Goal: Use online tool/utility: Utilize a website feature to perform a specific function

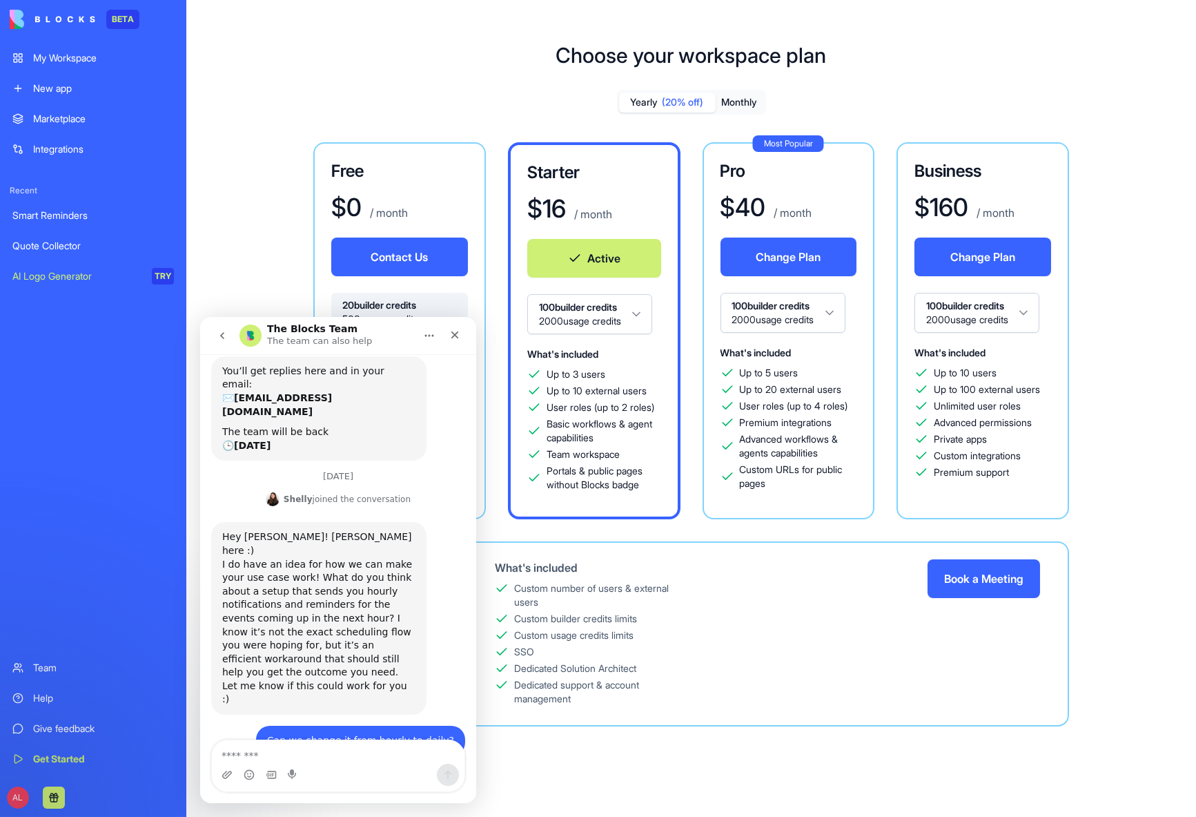
click at [59, 63] on div "My Workspace" at bounding box center [103, 58] width 141 height 14
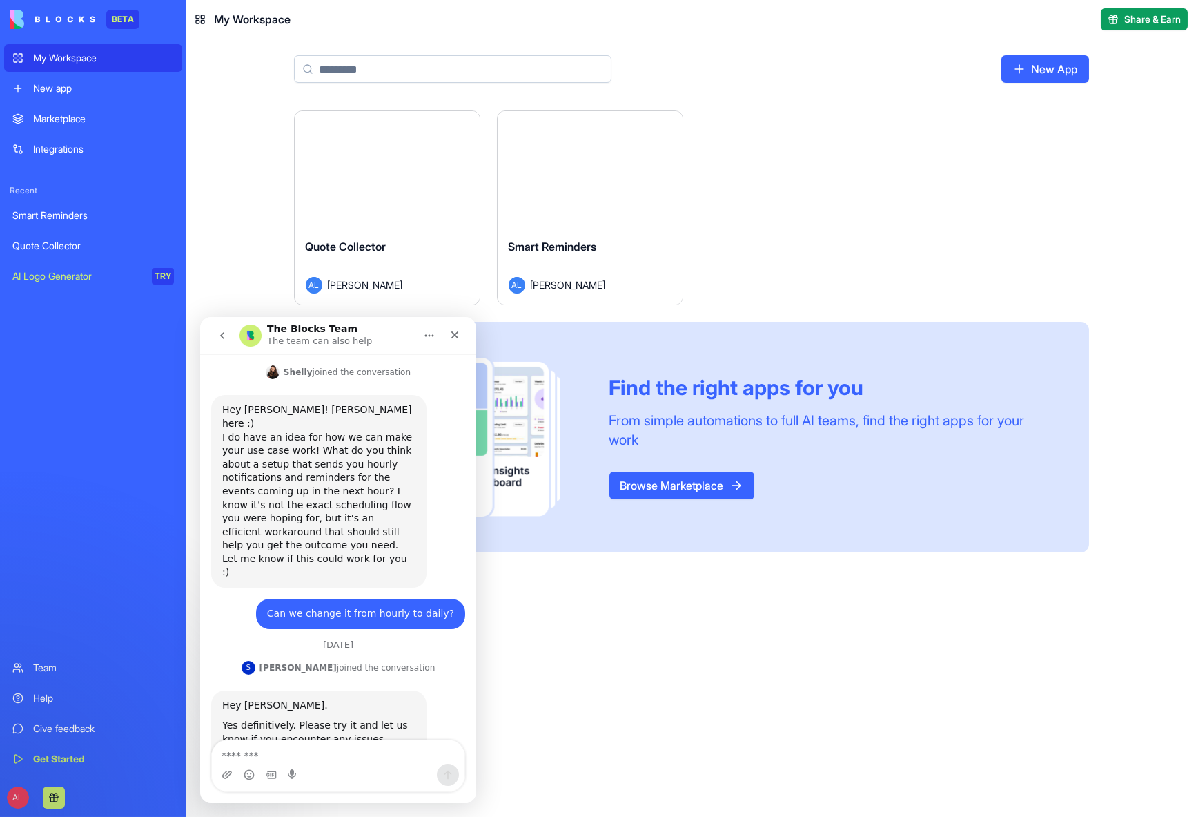
click at [420, 257] on div "Quote Collector" at bounding box center [387, 257] width 163 height 39
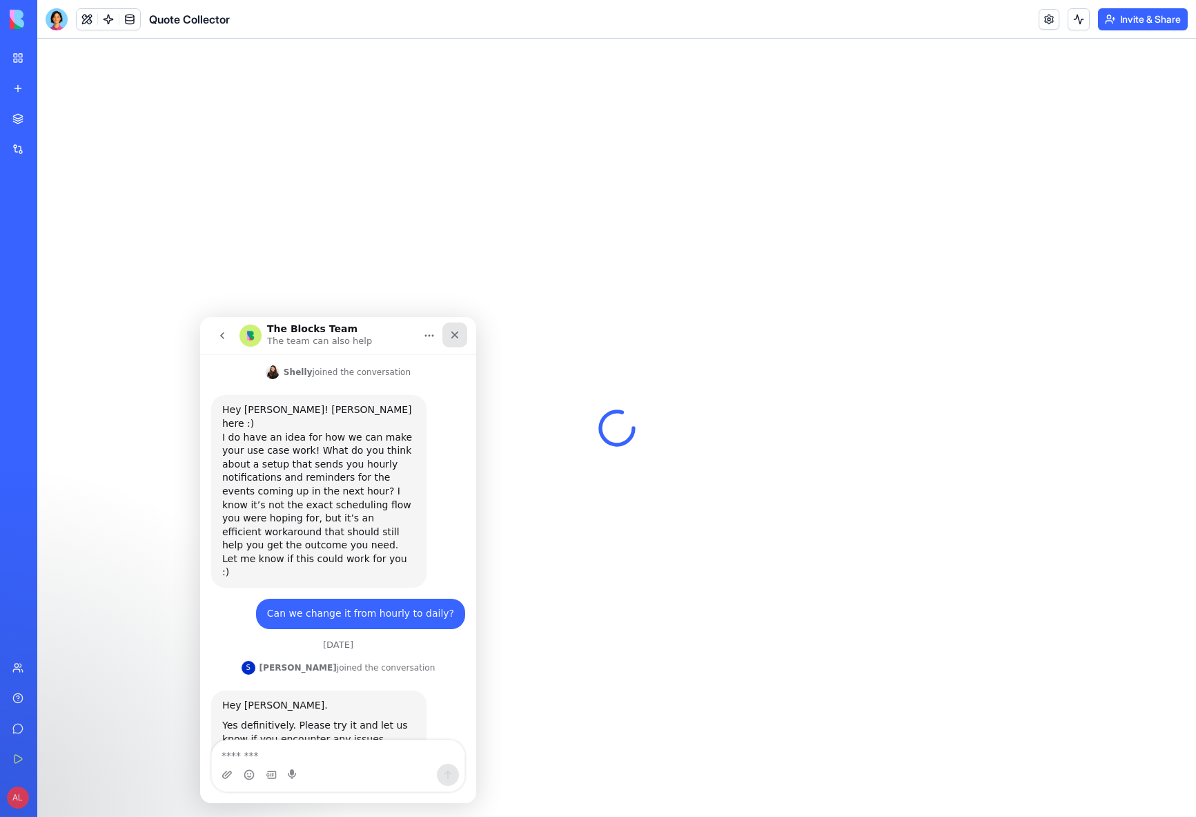
click at [450, 331] on icon "Close" at bounding box center [454, 334] width 11 height 11
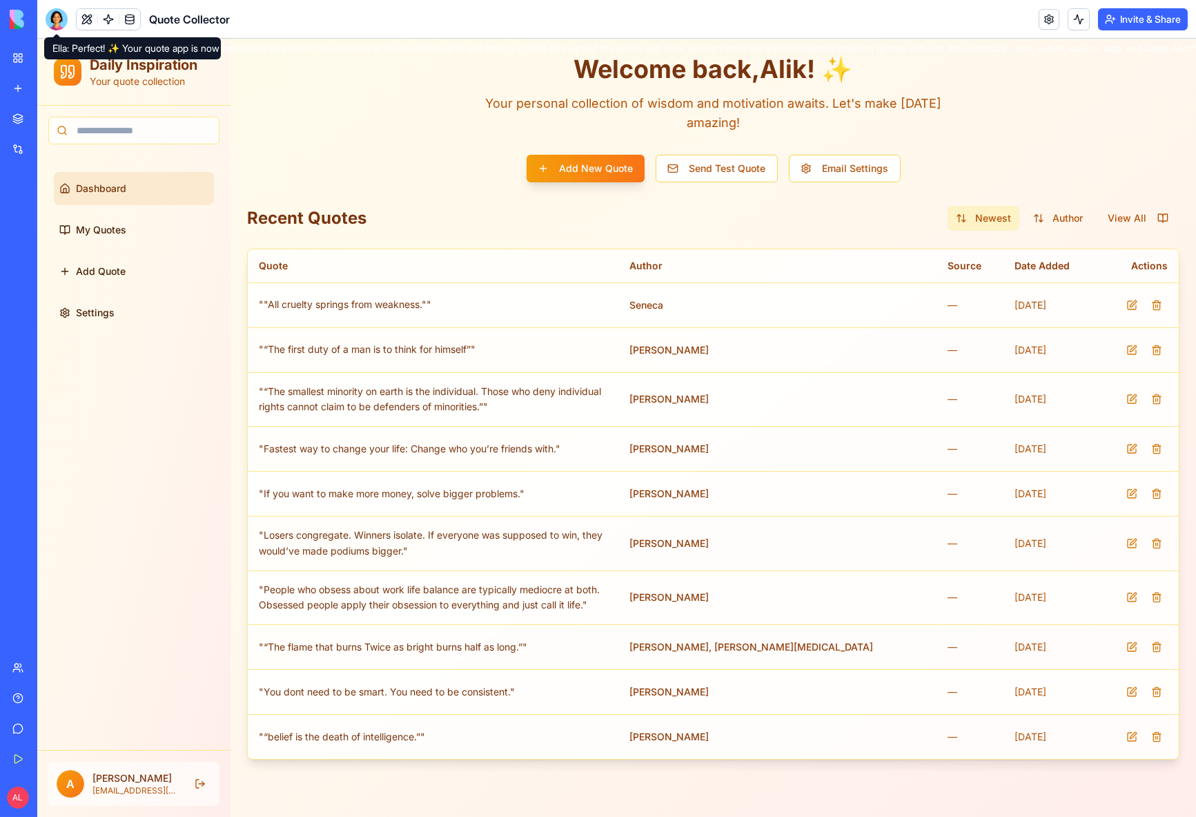
click at [61, 20] on div at bounding box center [57, 19] width 22 height 22
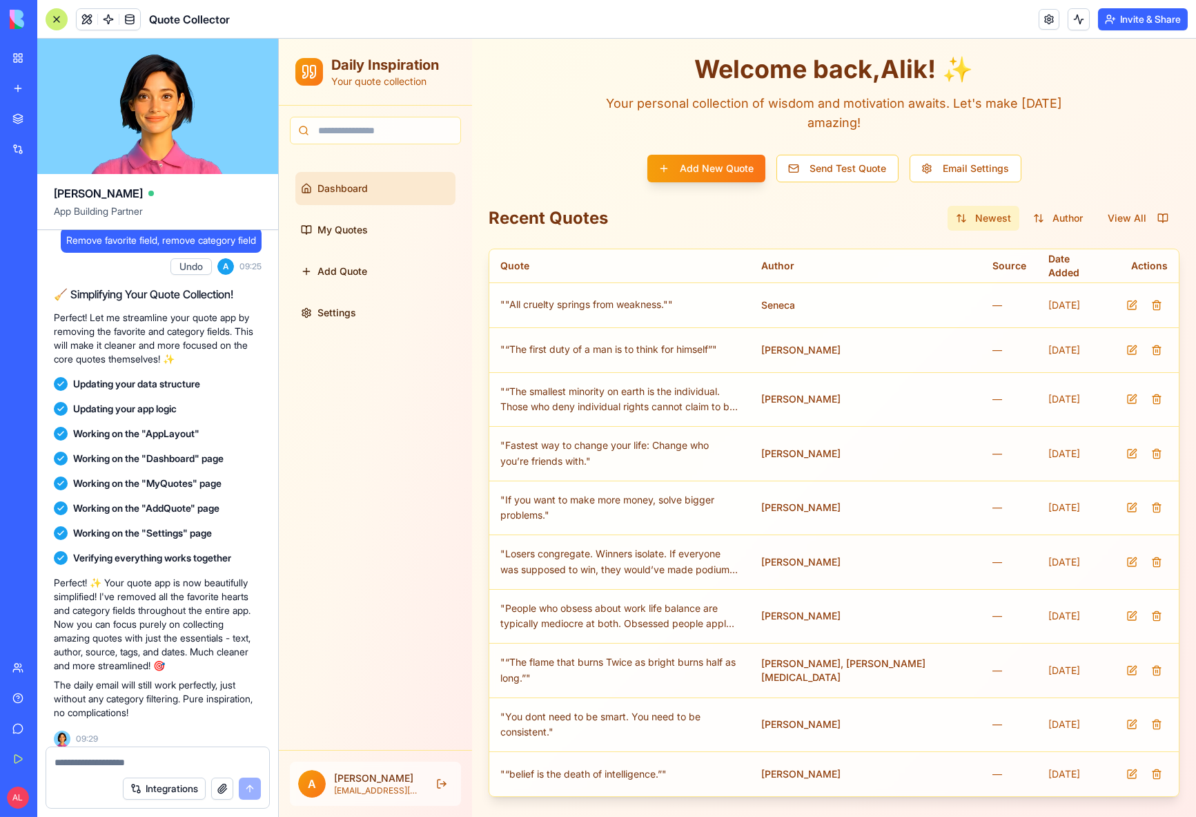
scroll to position [1109, 0]
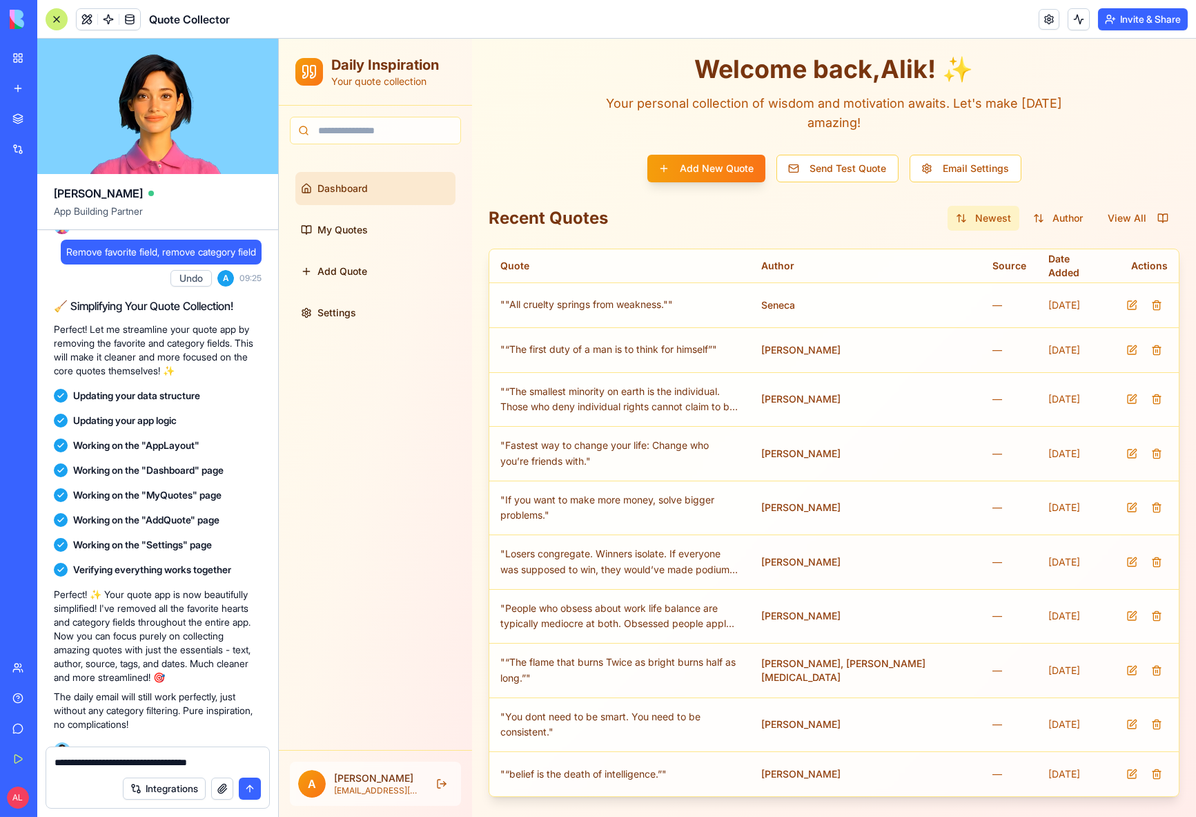
type textarea "**********"
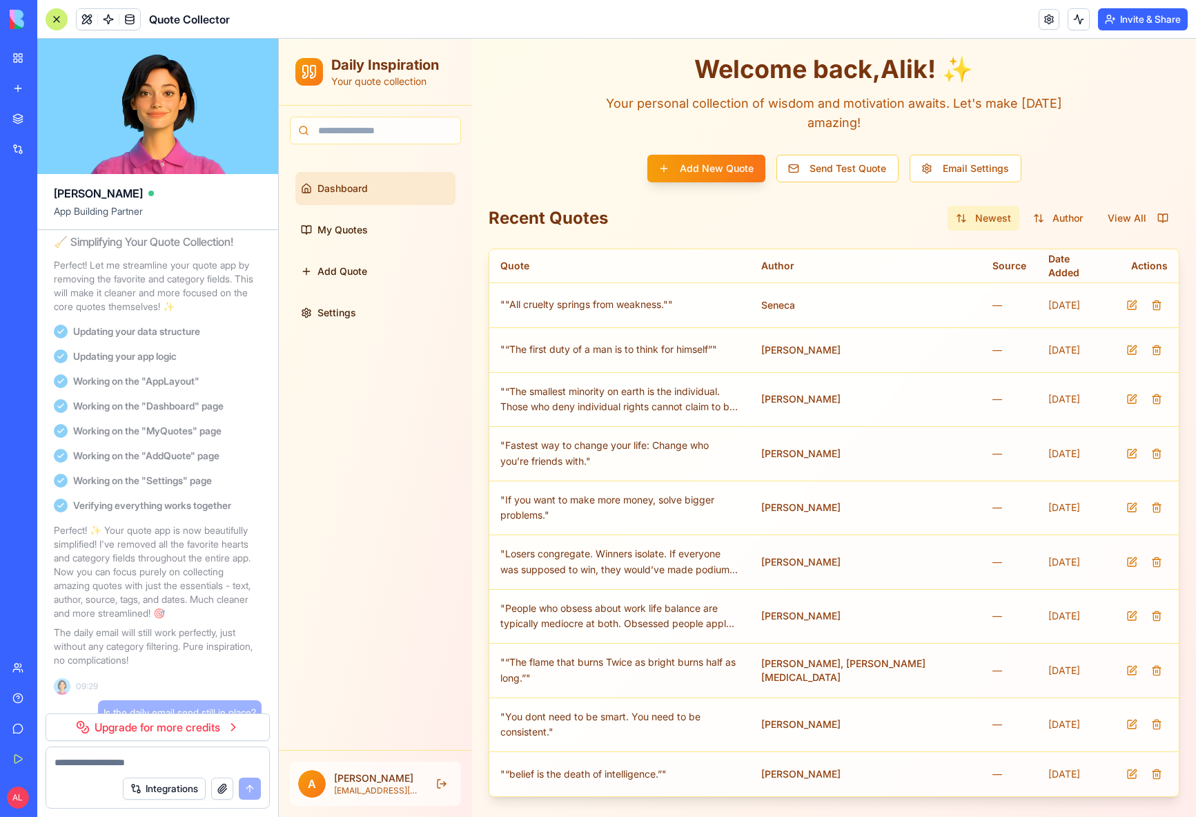
click at [204, 641] on p "The daily email will still work perfectly, just without any category filtering.…" at bounding box center [158, 645] width 208 height 41
click at [241, 681] on div "Perfect! ✨ Your quote app is now beautifully simplified! I've removed all the f…" at bounding box center [158, 609] width 208 height 182
click at [58, 19] on div at bounding box center [57, 19] width 22 height 22
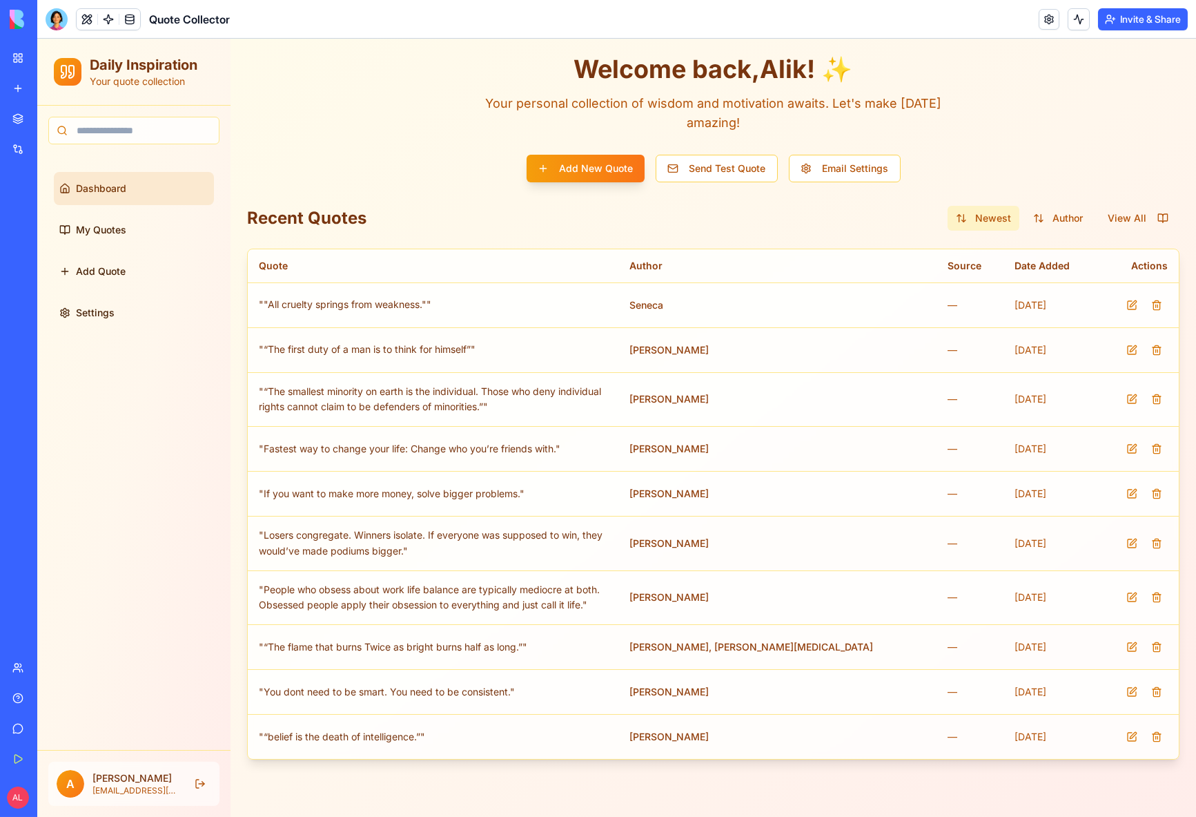
click at [61, 23] on div at bounding box center [57, 19] width 22 height 22
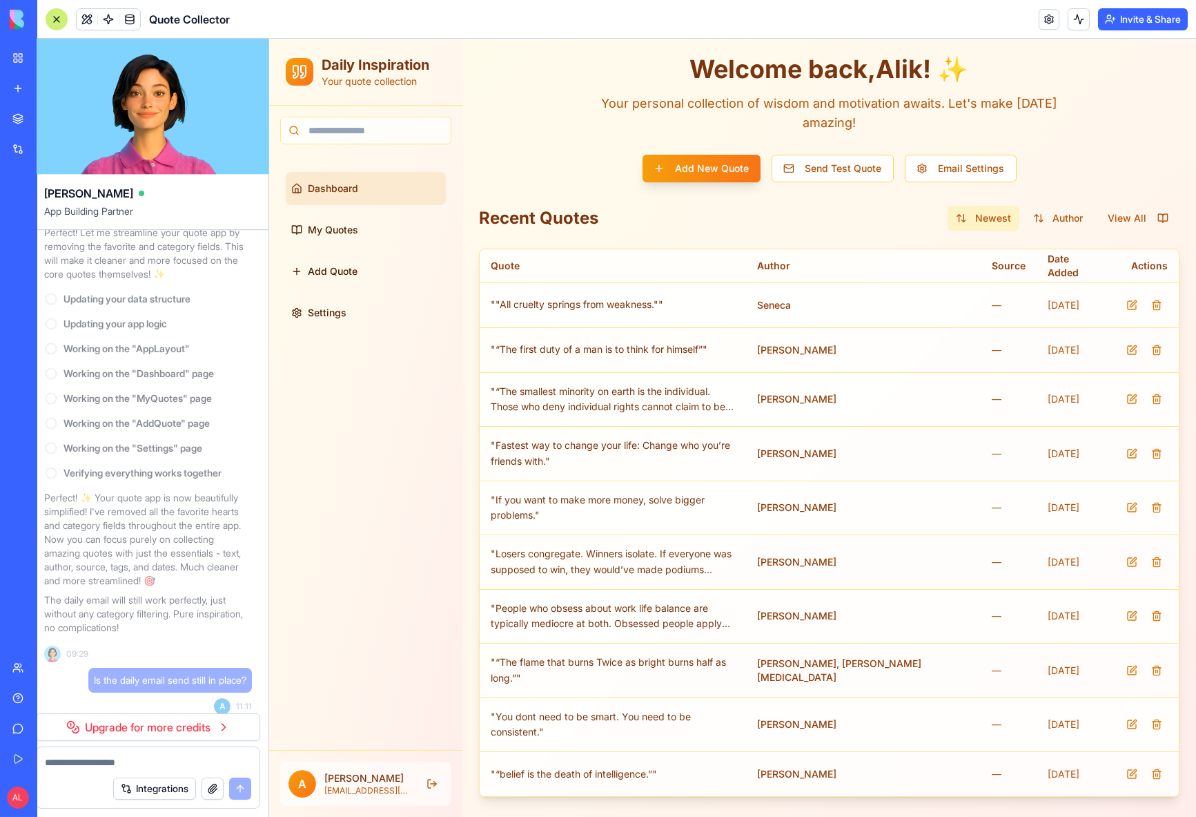
scroll to position [0, 0]
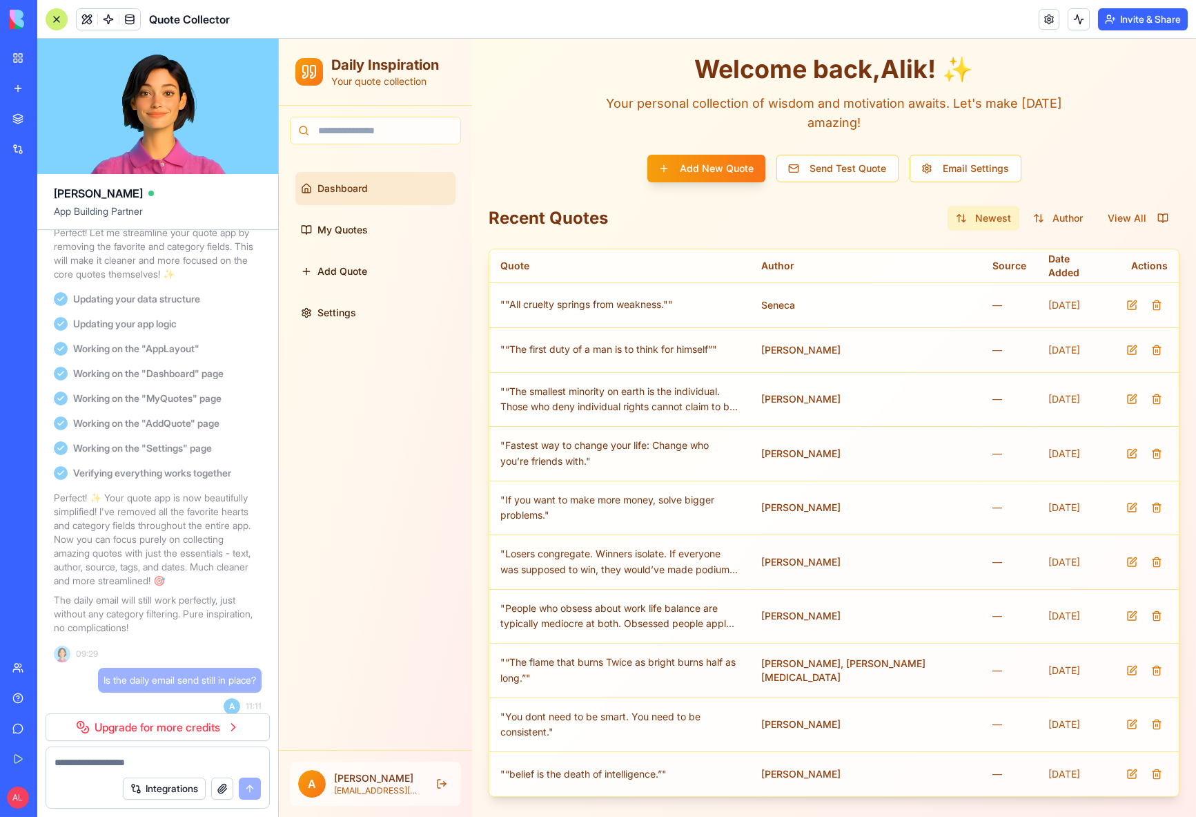
click at [114, 441] on span "Working on the "Settings" page" at bounding box center [142, 448] width 139 height 14
click at [257, 791] on div "Integrations" at bounding box center [192, 788] width 138 height 22
click at [248, 701] on span "11:11" at bounding box center [254, 706] width 16 height 11
click at [16, 59] on link "My Workspace" at bounding box center [31, 58] width 55 height 28
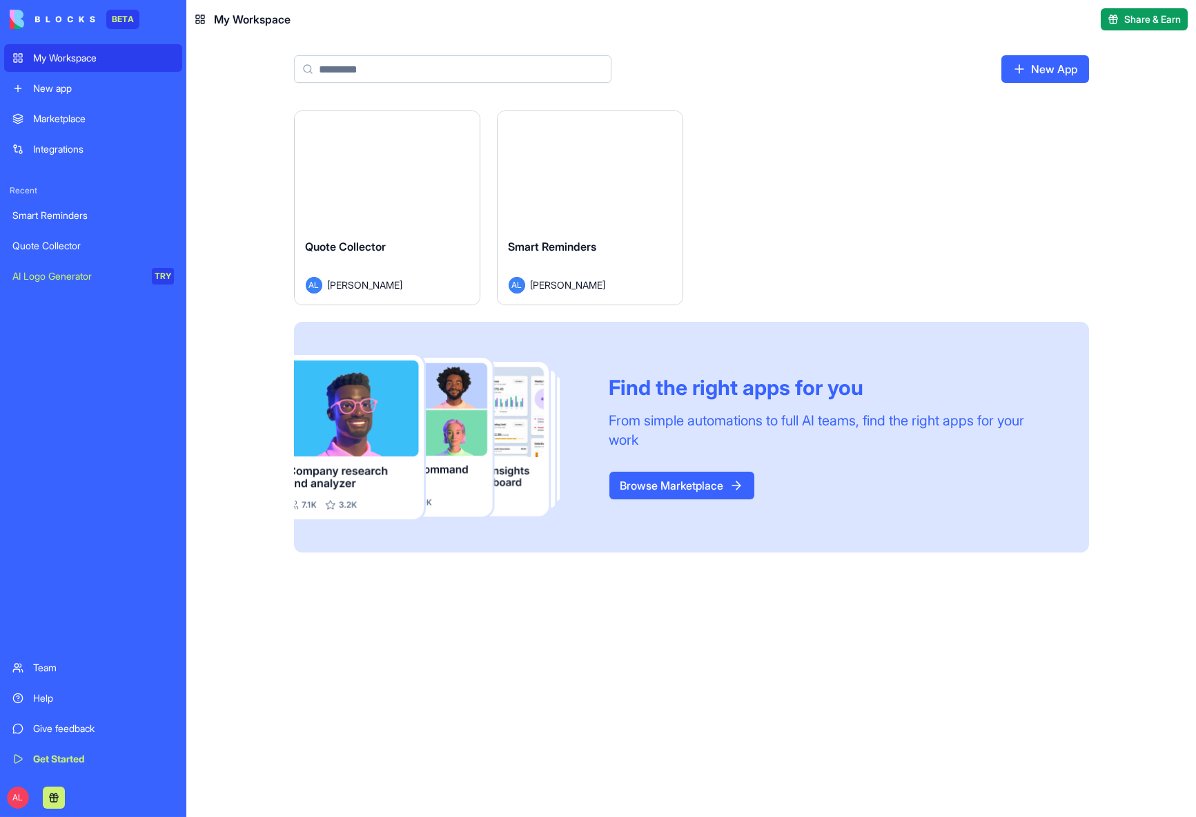
click at [396, 238] on div "Quote Collector" at bounding box center [387, 257] width 163 height 39
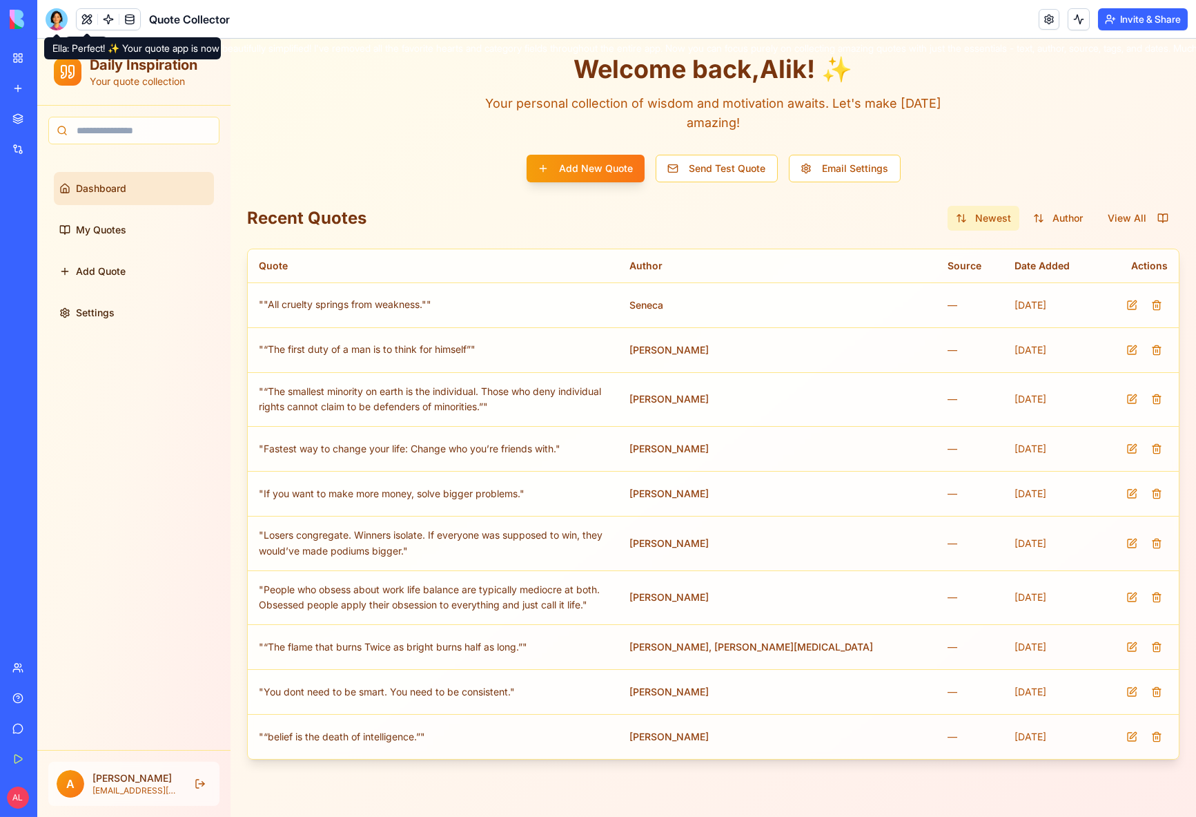
click at [60, 14] on div at bounding box center [57, 19] width 22 height 22
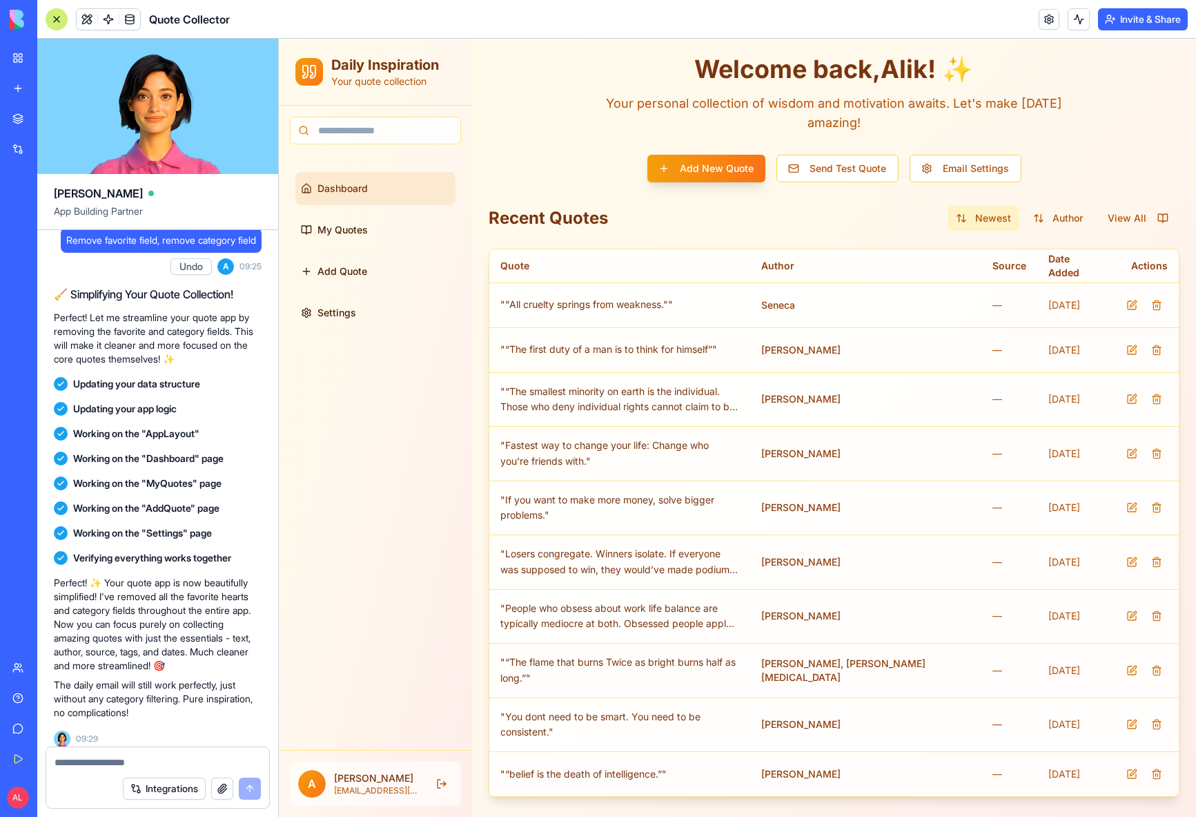
drag, startPoint x: 197, startPoint y: 708, endPoint x: 50, endPoint y: 672, distance: 151.5
copy p "The daily email will still work perfectly, just without any category filtering.…"
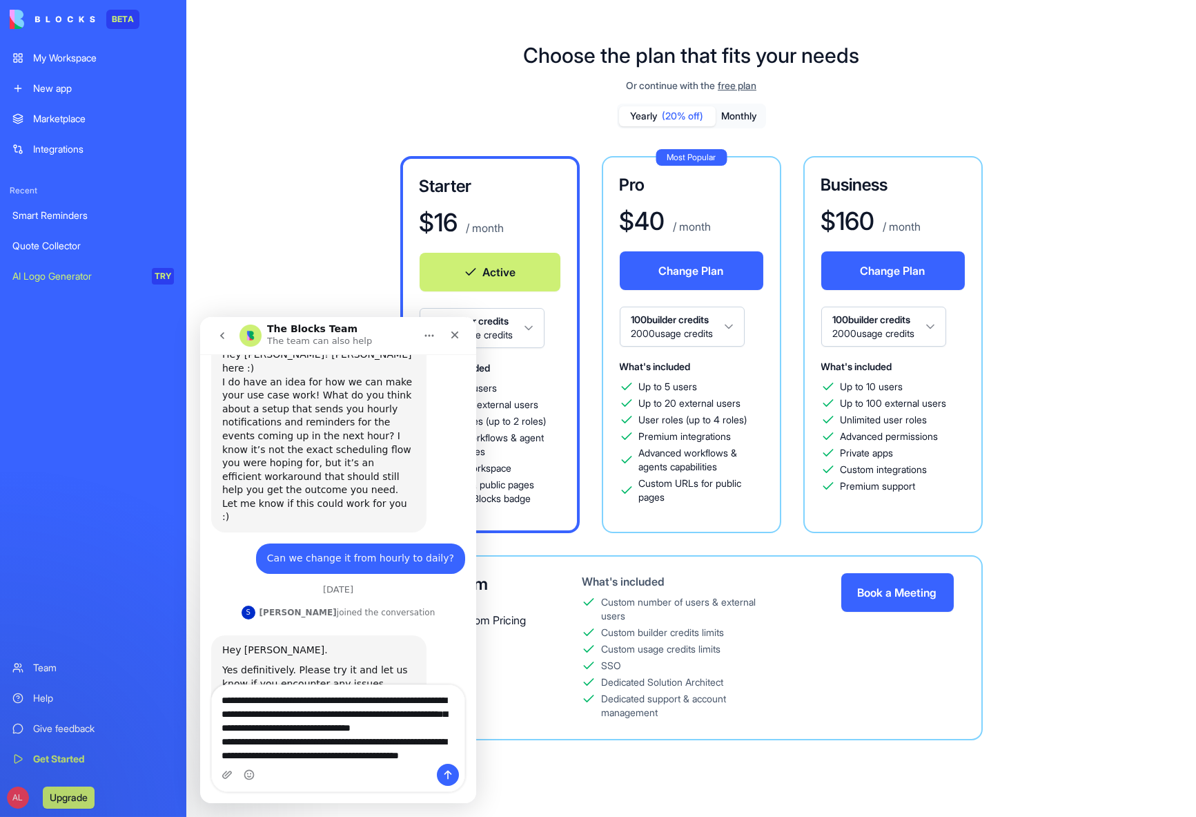
scroll to position [337, 0]
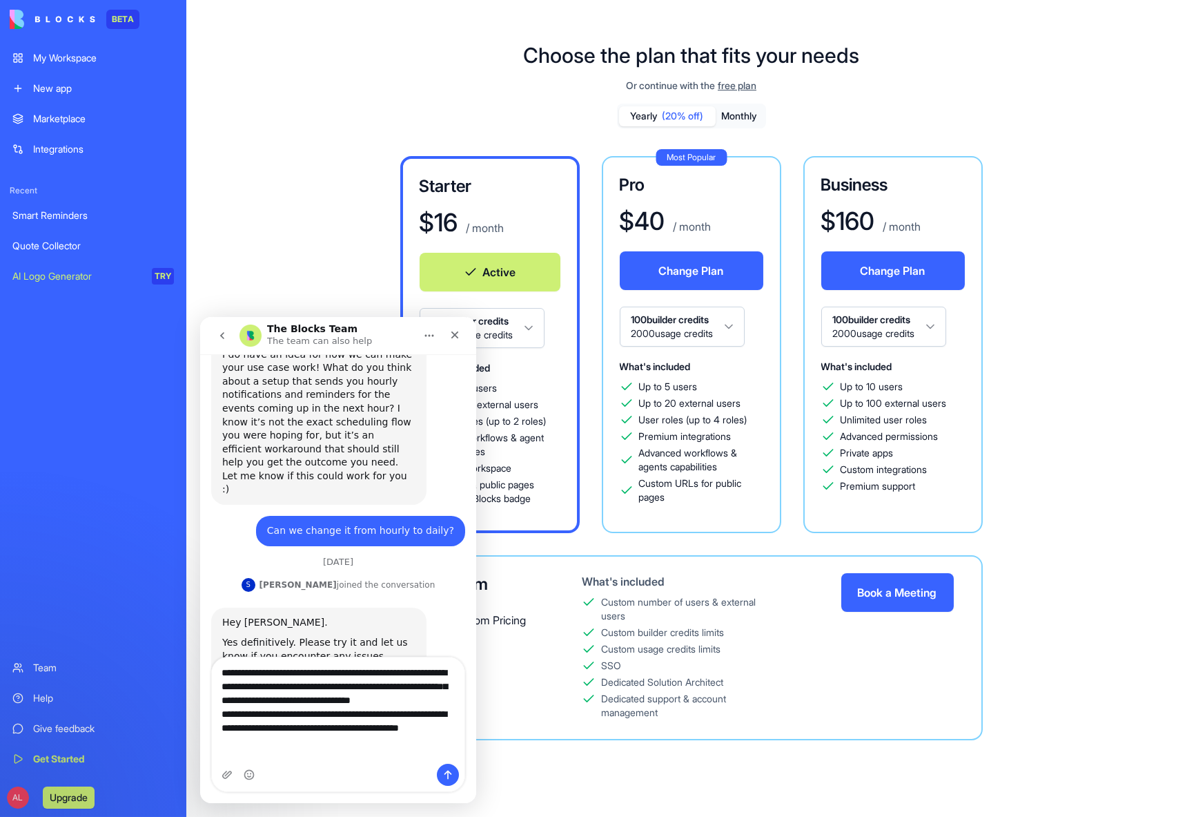
type textarea "**********"
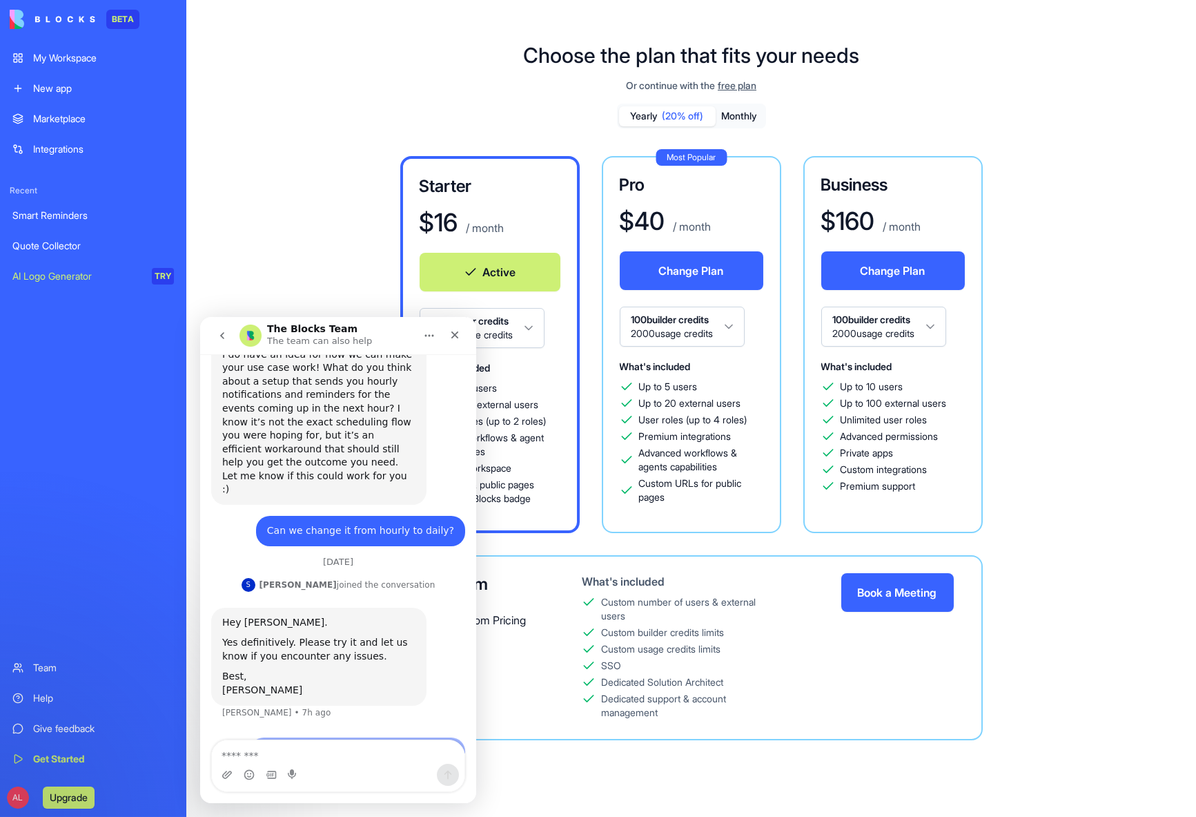
scroll to position [374, 0]
